Goal: Navigation & Orientation: Find specific page/section

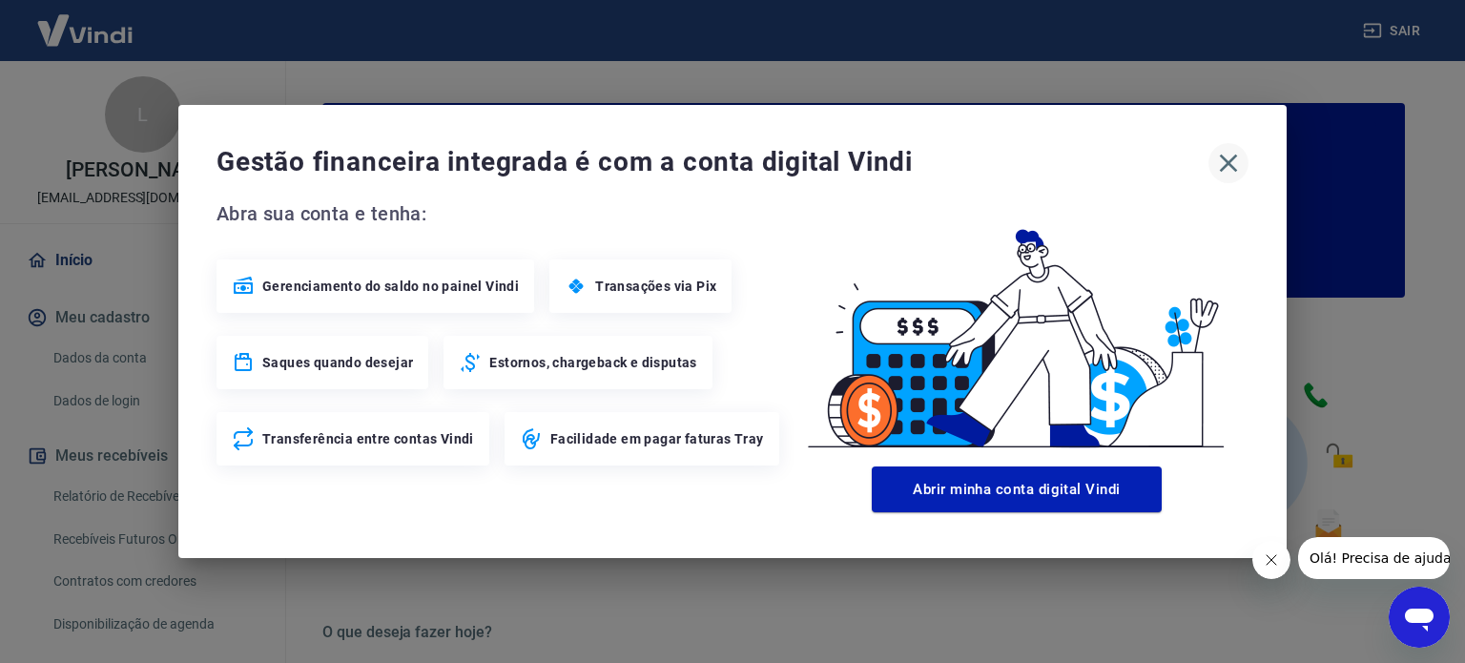
click at [1223, 153] on icon "button" at bounding box center [1228, 163] width 31 height 31
click at [1223, 161] on icon "button" at bounding box center [1228, 163] width 31 height 31
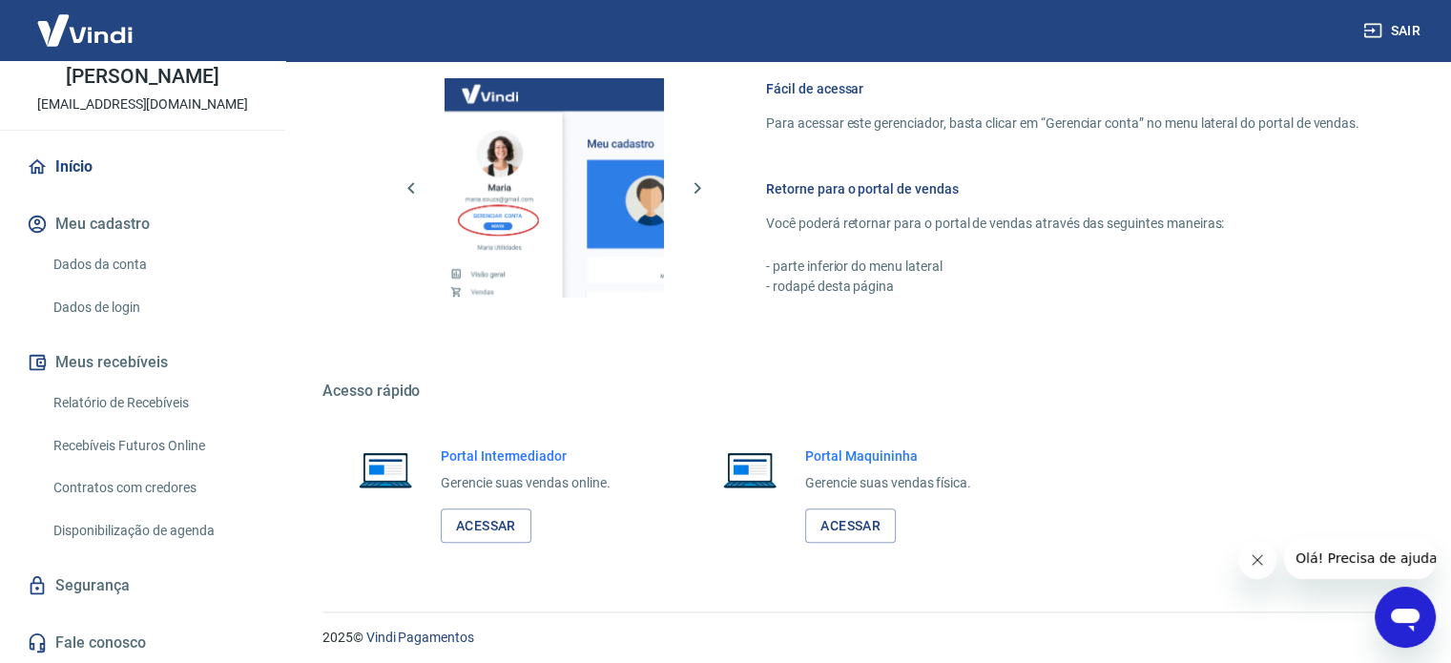
scroll to position [1041, 0]
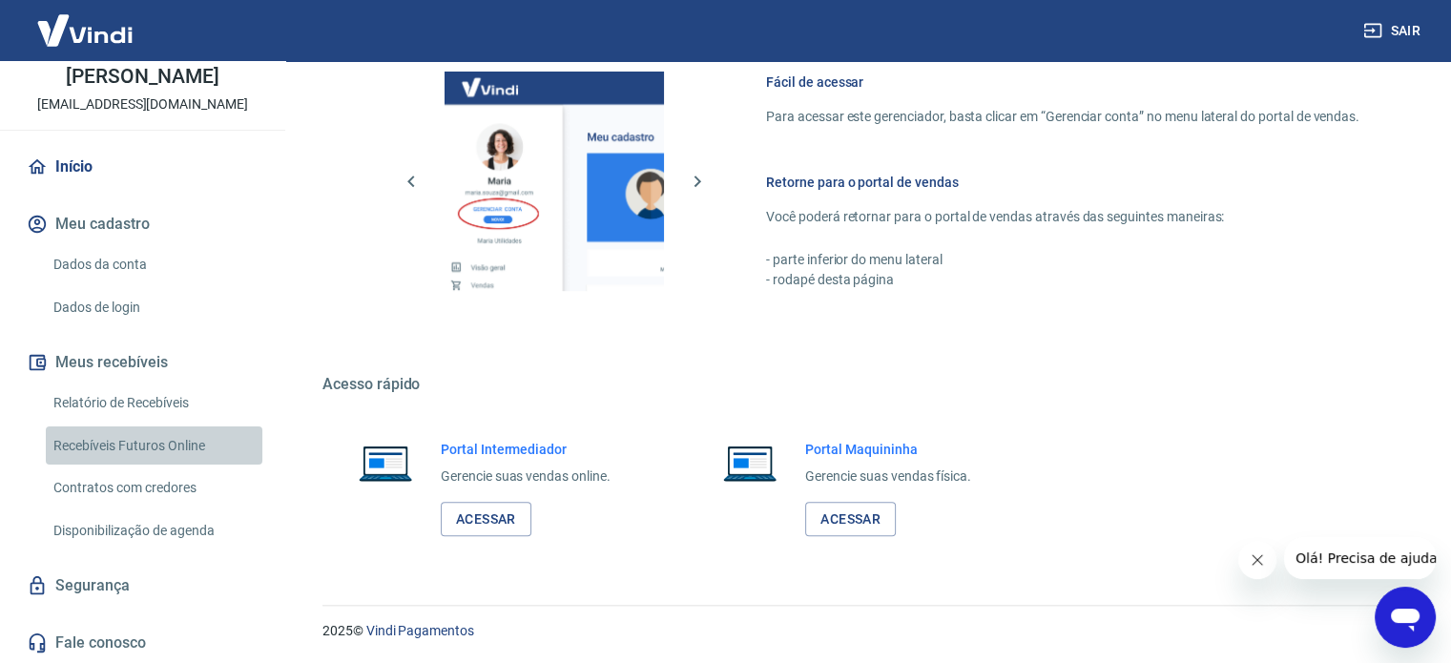
click at [173, 447] on link "Recebíveis Futuros Online" at bounding box center [154, 445] width 217 height 39
